Goal: Task Accomplishment & Management: Manage account settings

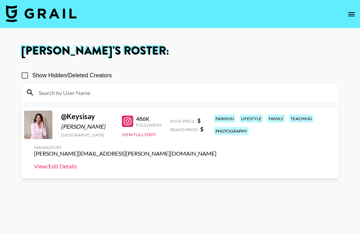
click at [68, 164] on link "View/Edit Details" at bounding box center [125, 166] width 182 height 7
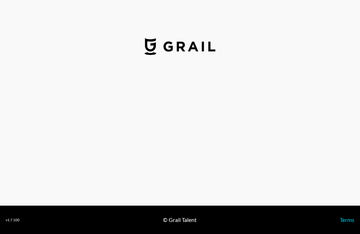
select select "USD"
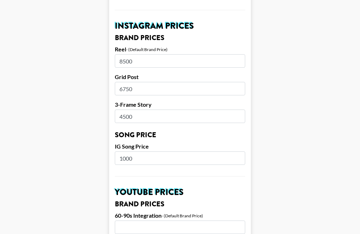
scroll to position [342, 0]
